Goal: Find contact information: Find contact information

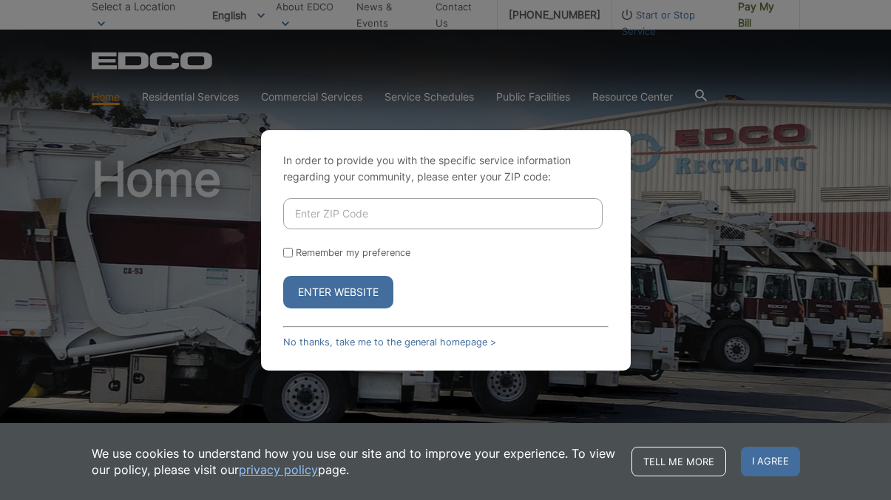
click at [333, 214] on input "Enter ZIP Code" at bounding box center [442, 213] width 319 height 31
type input "92126"
click at [283, 276] on button "Enter Website" at bounding box center [338, 292] width 110 height 33
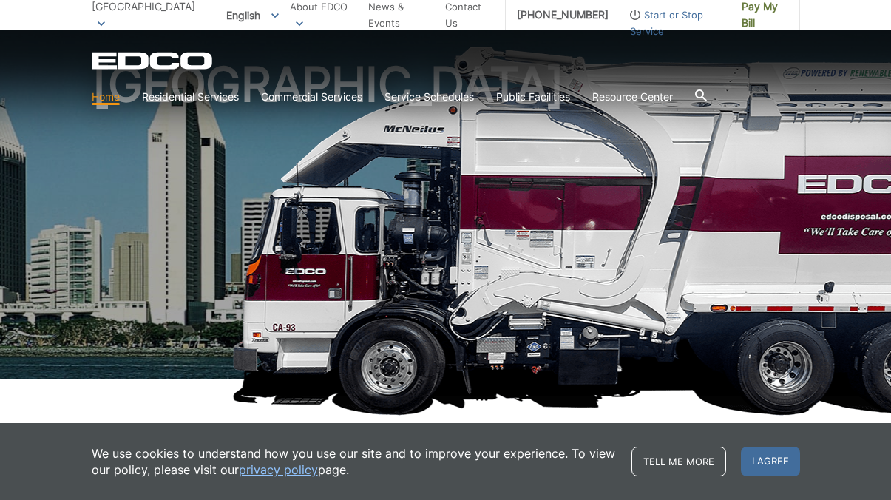
scroll to position [103, 0]
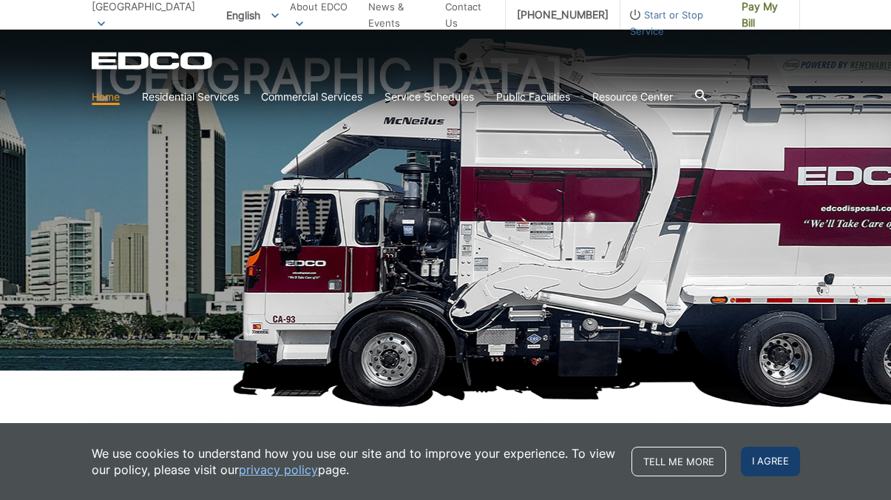
click at [777, 463] on span "I agree" at bounding box center [770, 461] width 59 height 30
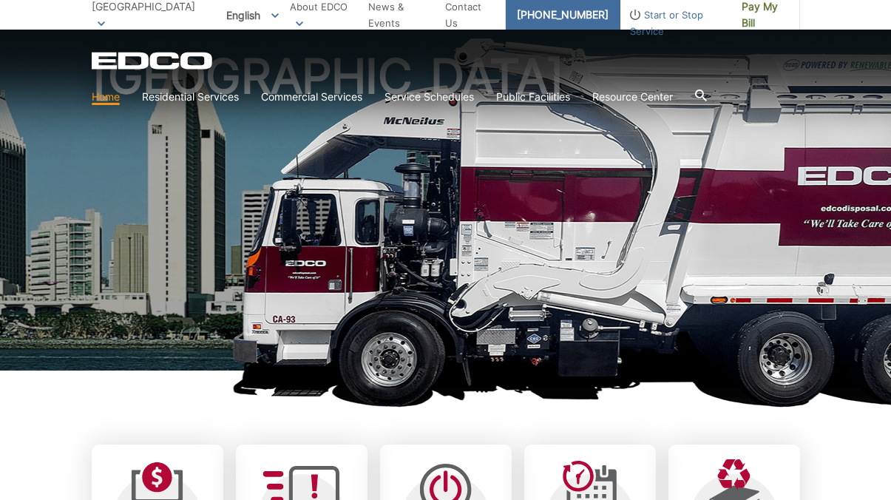
click at [593, 13] on link "[PHONE_NUMBER]" at bounding box center [563, 15] width 115 height 30
